Goal: Information Seeking & Learning: Learn about a topic

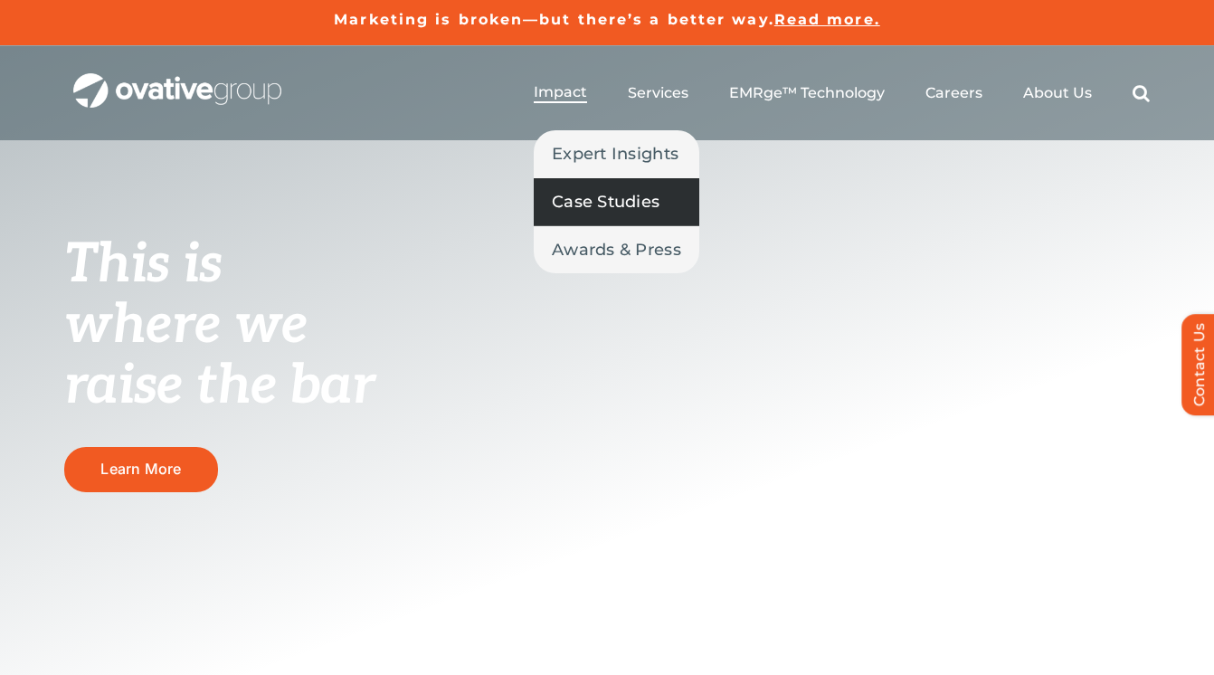
click at [594, 197] on span "Case Studies" at bounding box center [606, 201] width 108 height 25
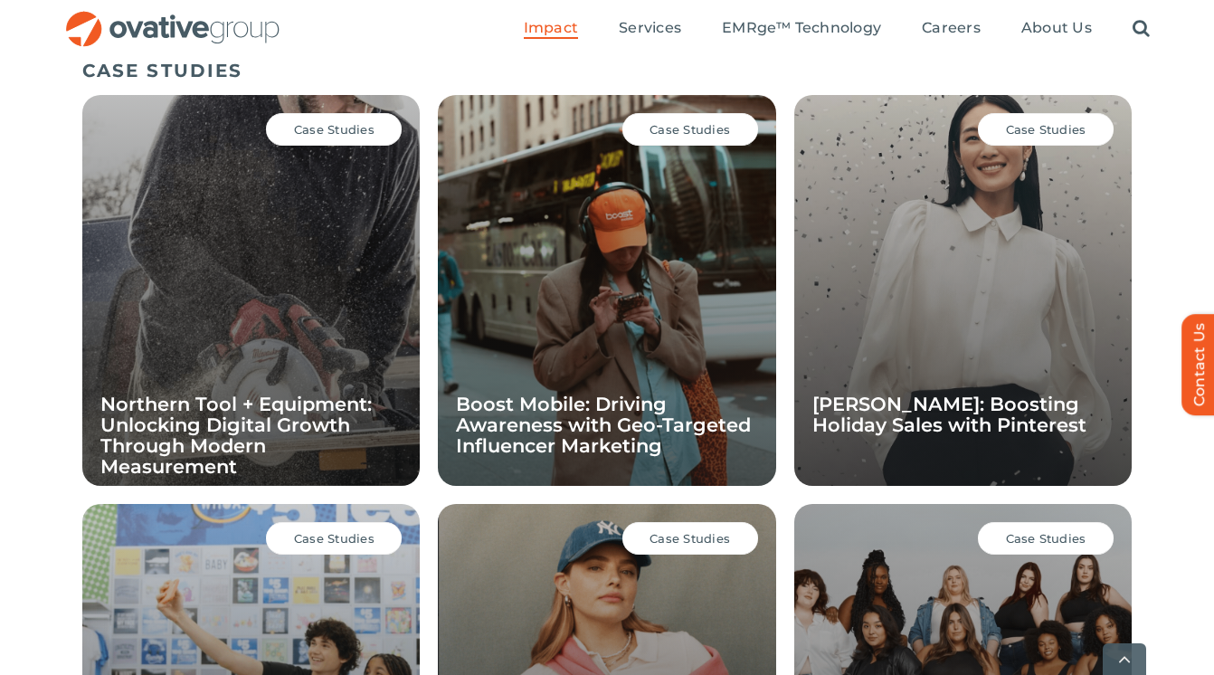
scroll to position [1283, 0]
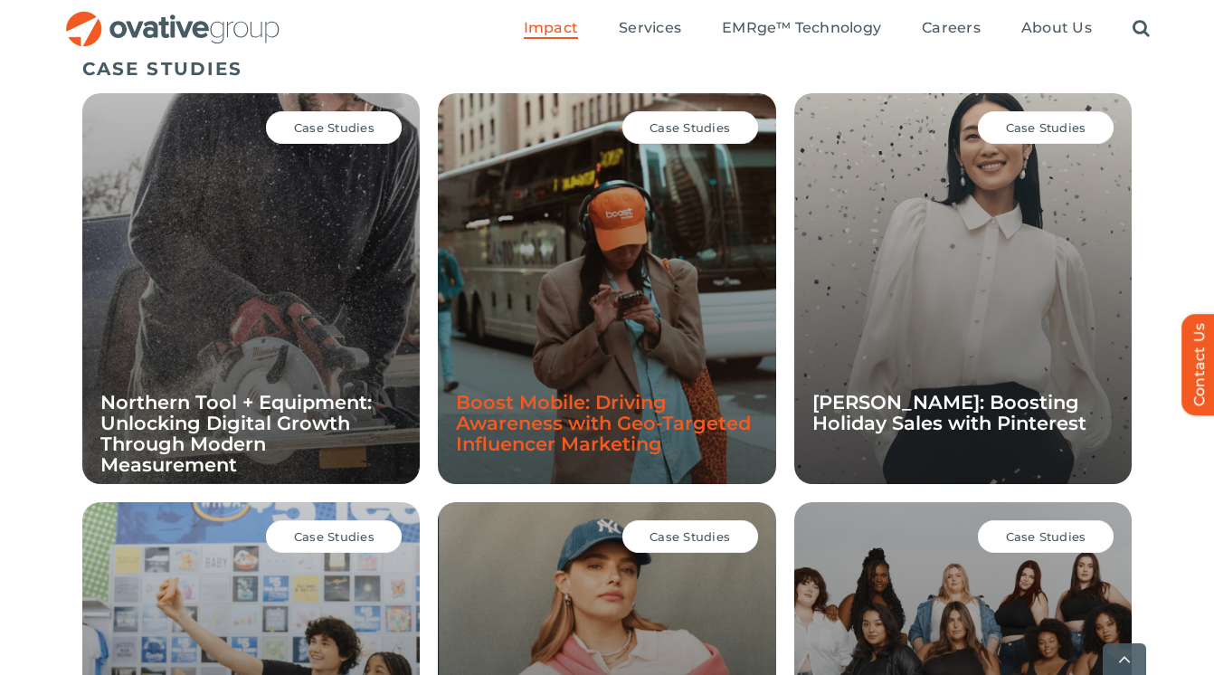
click at [567, 416] on link "Boost Mobile: Driving Awareness with Geo-Targeted Influencer Marketing" at bounding box center [603, 423] width 295 height 64
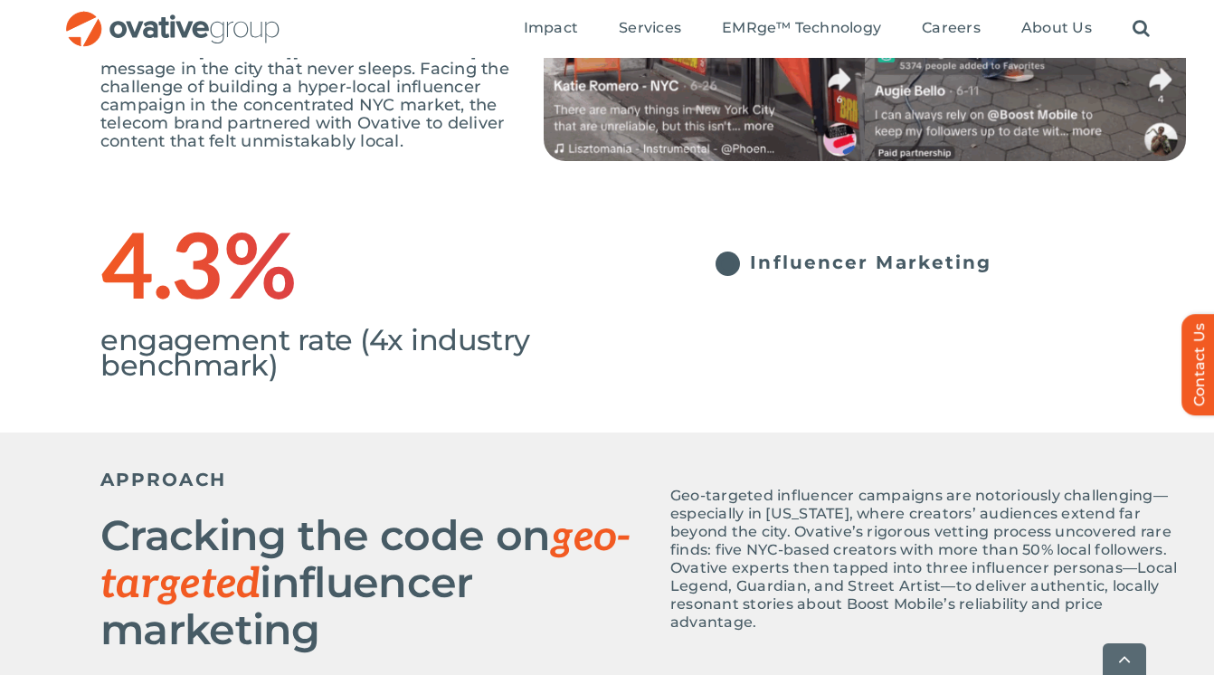
scroll to position [471, 0]
